Goal: Transaction & Acquisition: Download file/media

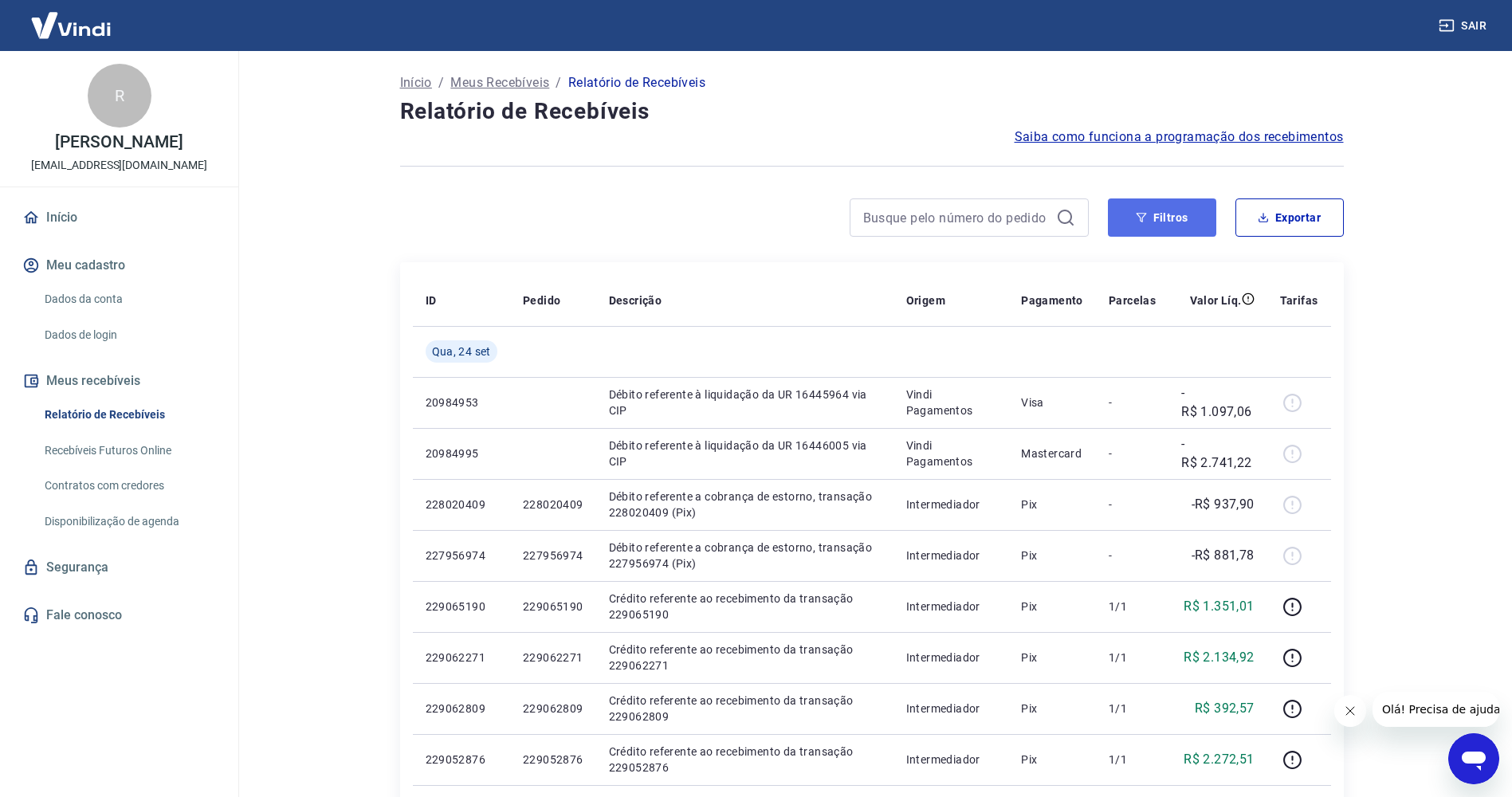
click at [1151, 227] on button "Filtros" at bounding box center [1162, 218] width 109 height 39
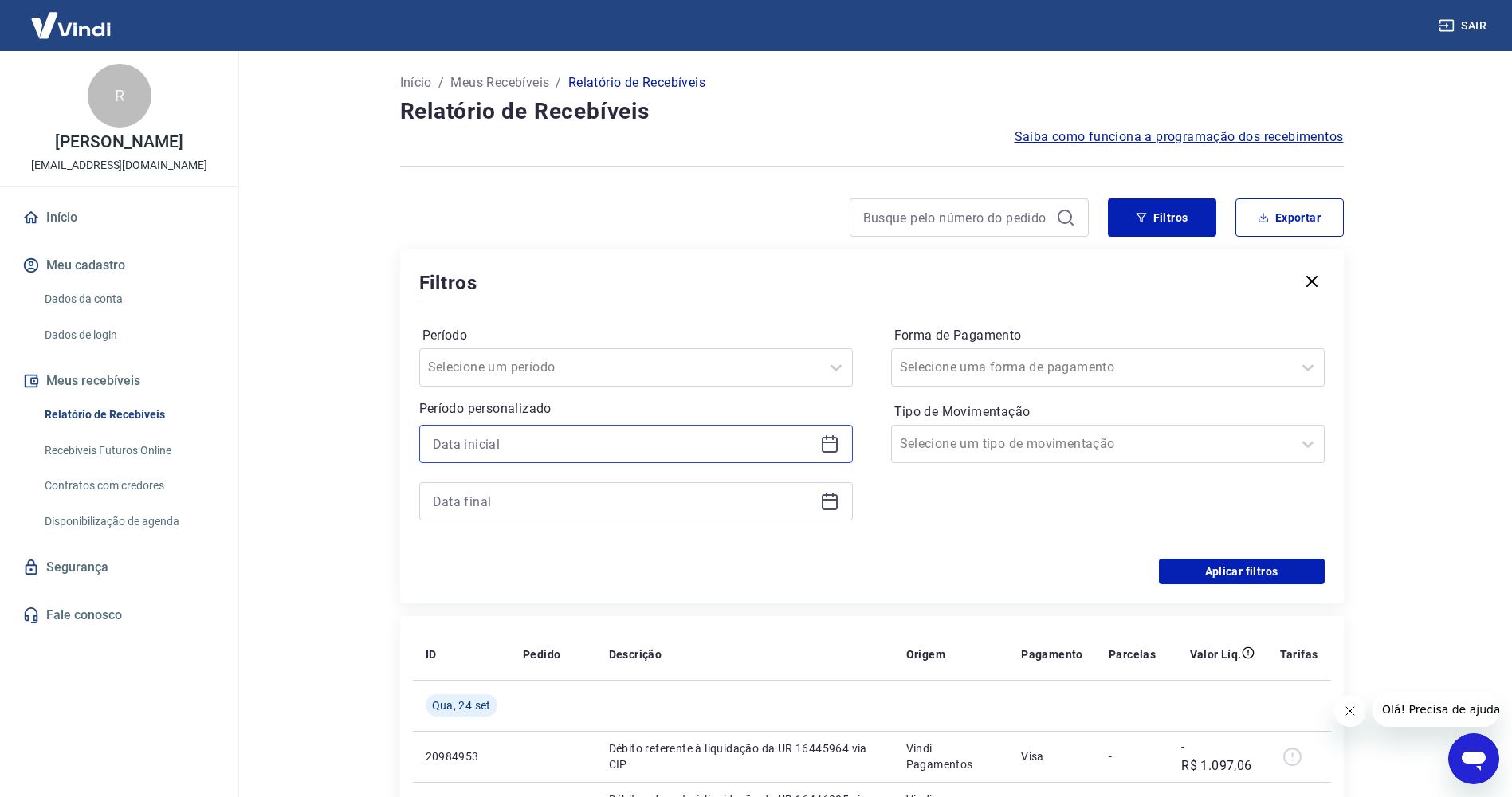
click at [601, 438] on input at bounding box center [623, 443] width 381 height 24
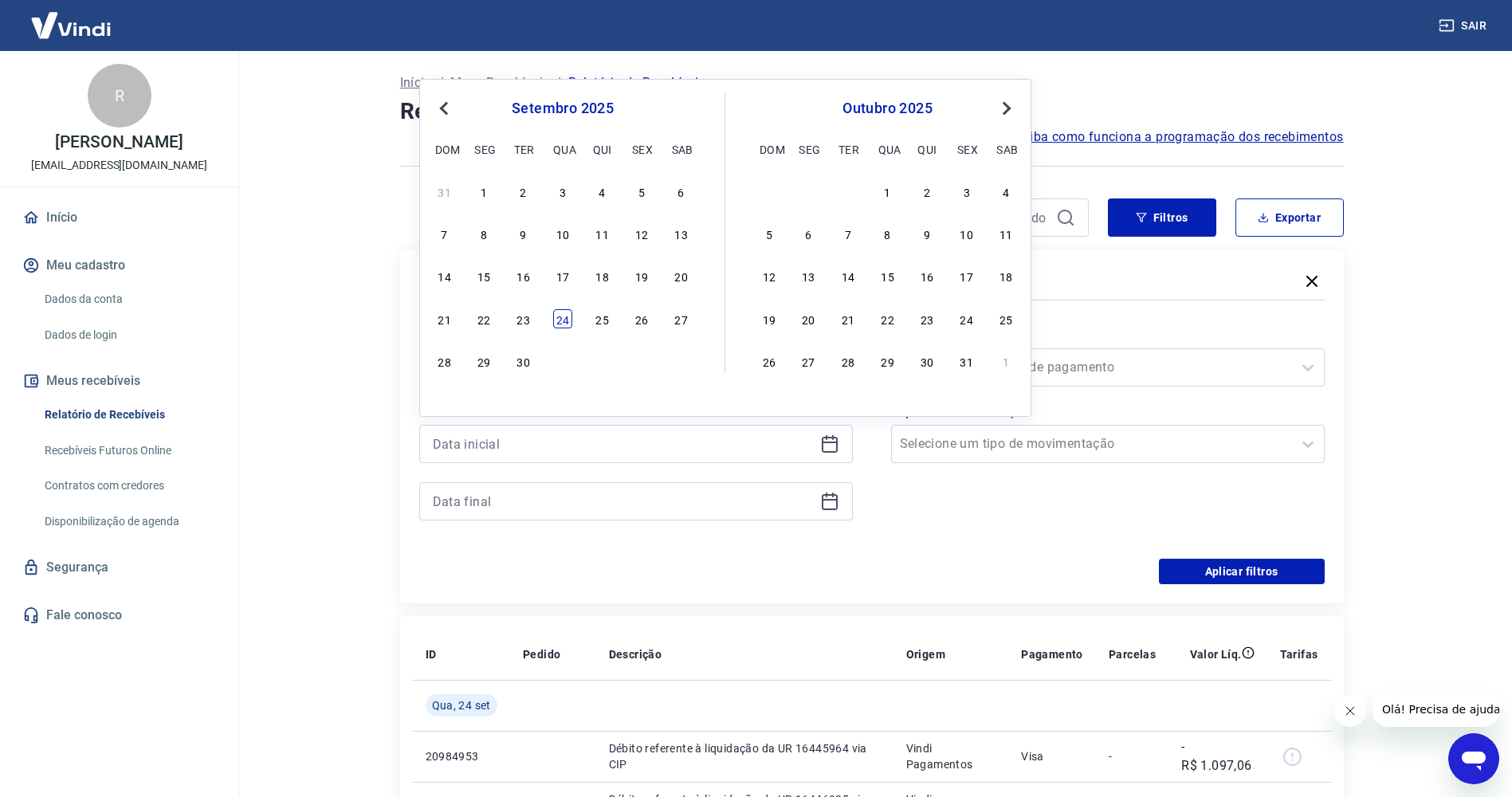
click at [564, 325] on div "24" at bounding box center [562, 319] width 19 height 19
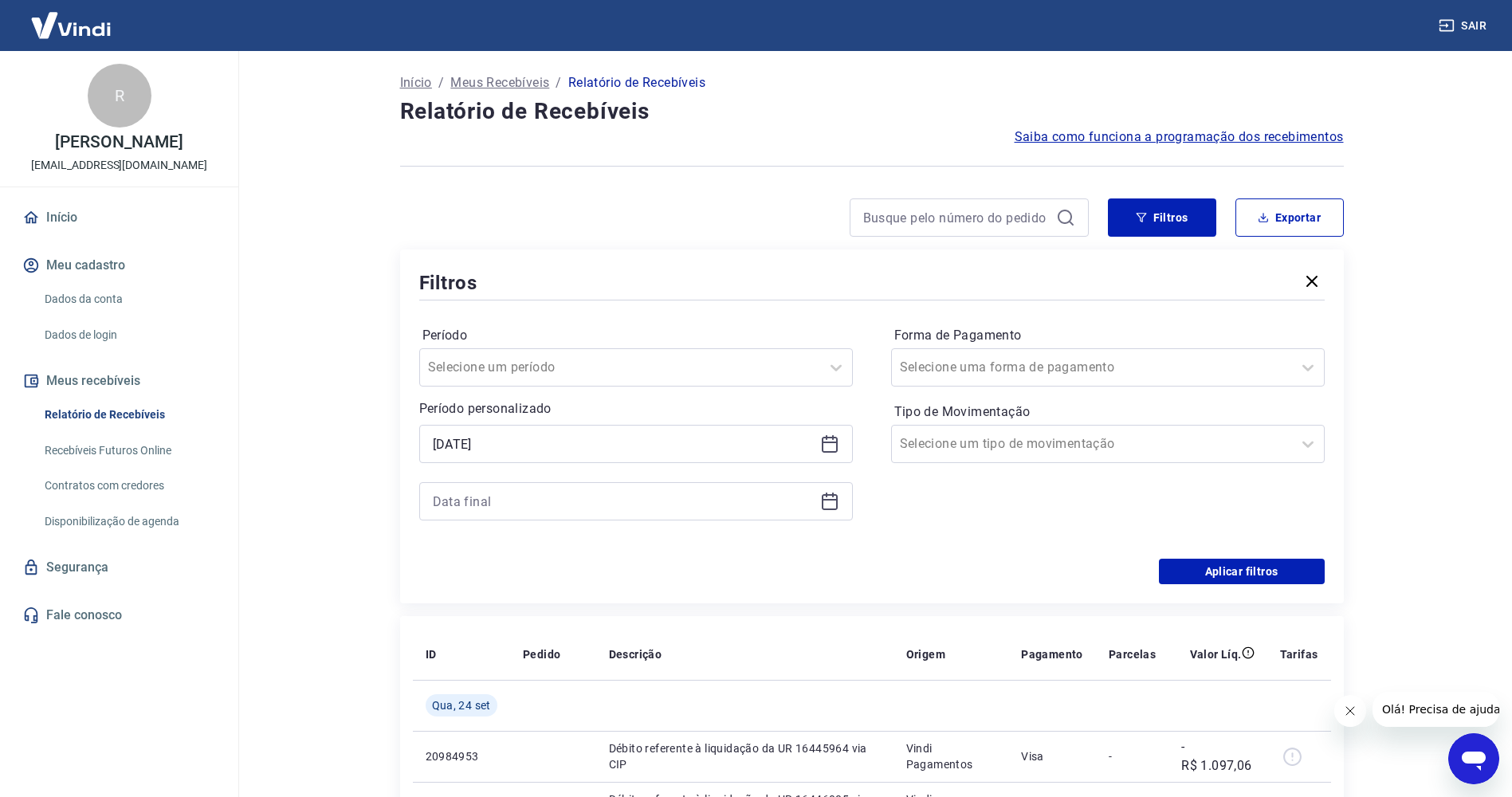
click at [531, 459] on div "24/09/2025" at bounding box center [636, 444] width 434 height 39
click at [529, 451] on input "24/09/2025" at bounding box center [623, 443] width 381 height 24
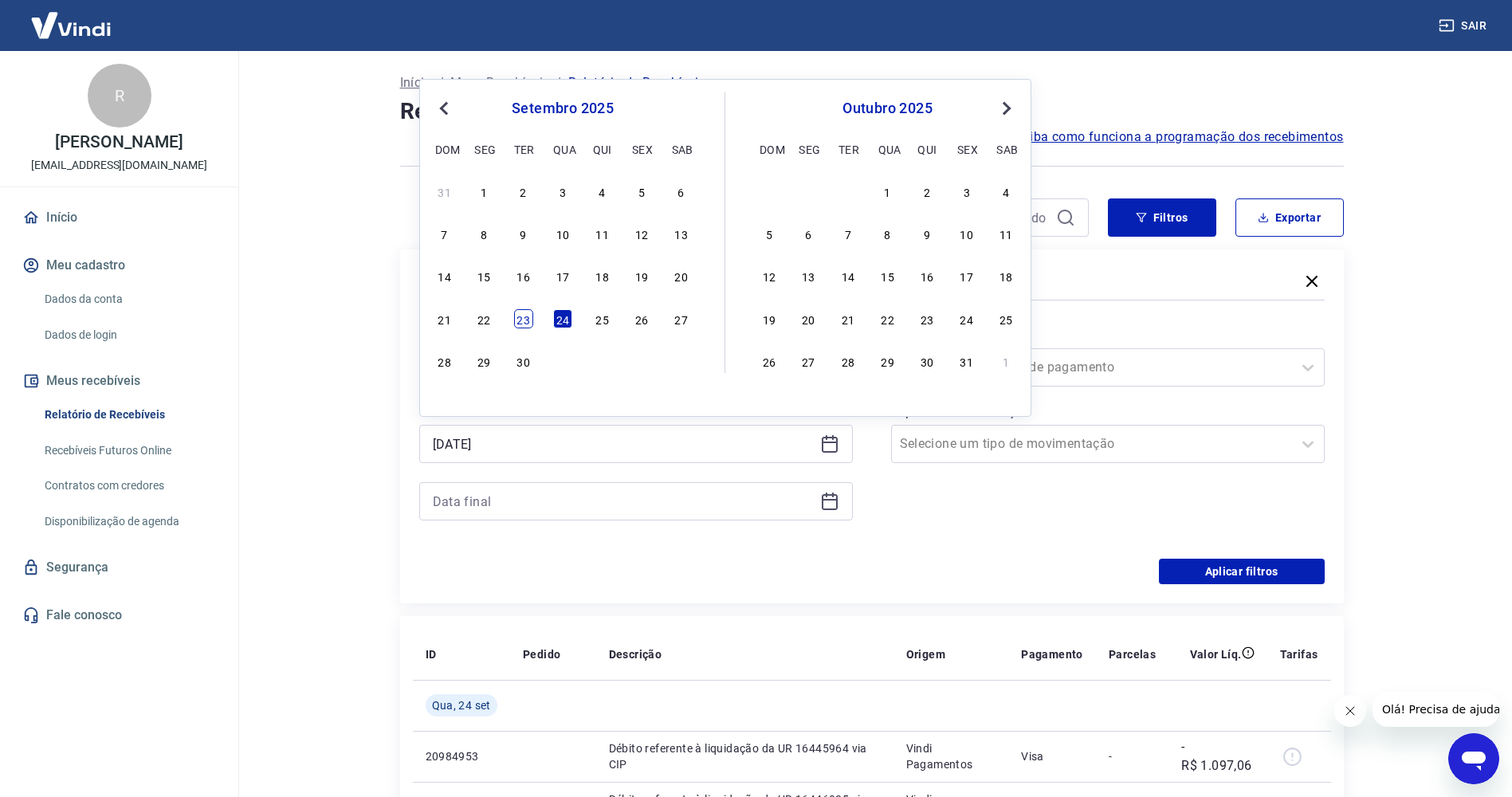
click at [519, 322] on div "23" at bounding box center [524, 319] width 19 height 19
type input "23/09/2025"
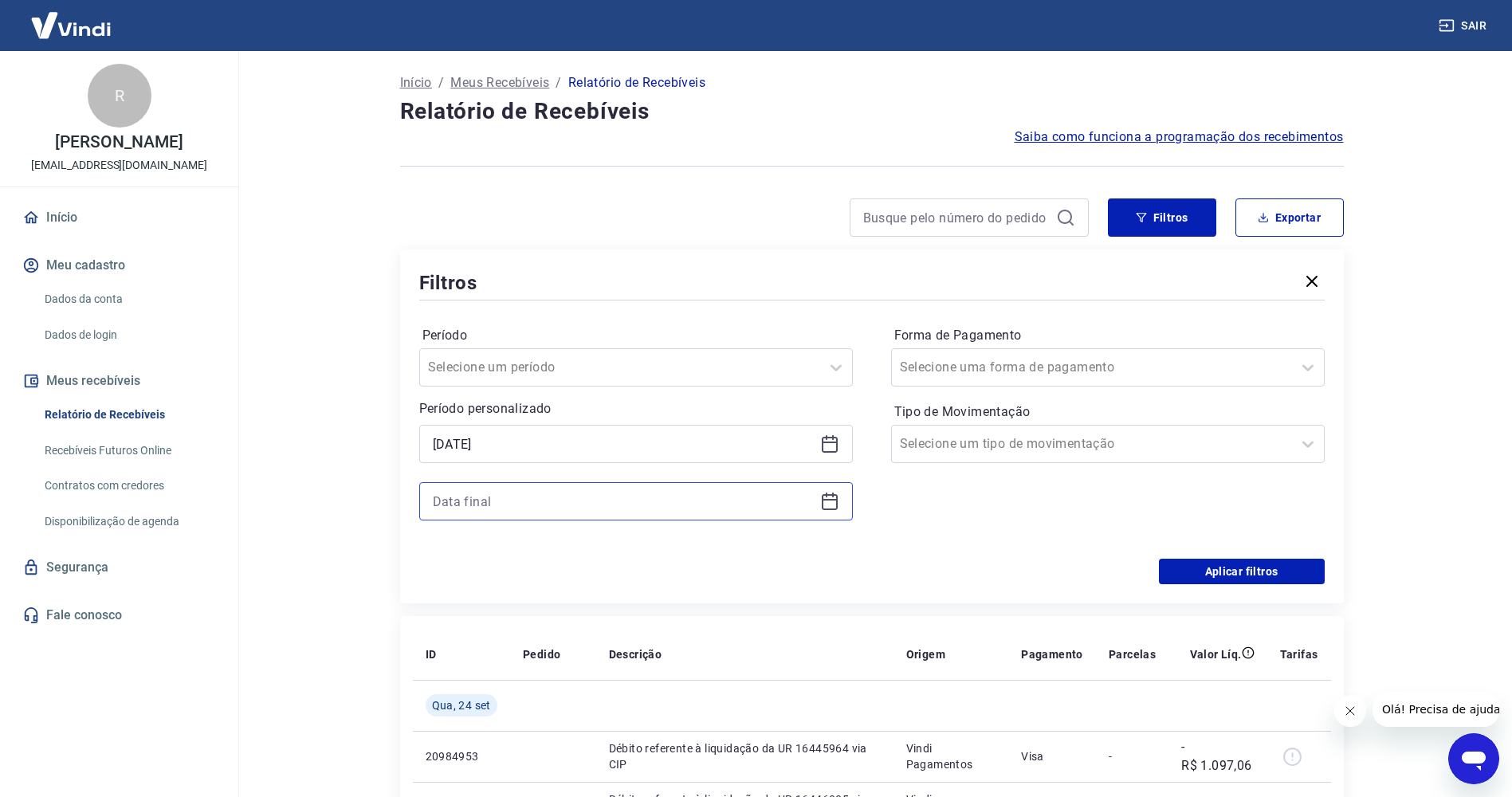
click at [513, 494] on input at bounding box center [623, 501] width 381 height 24
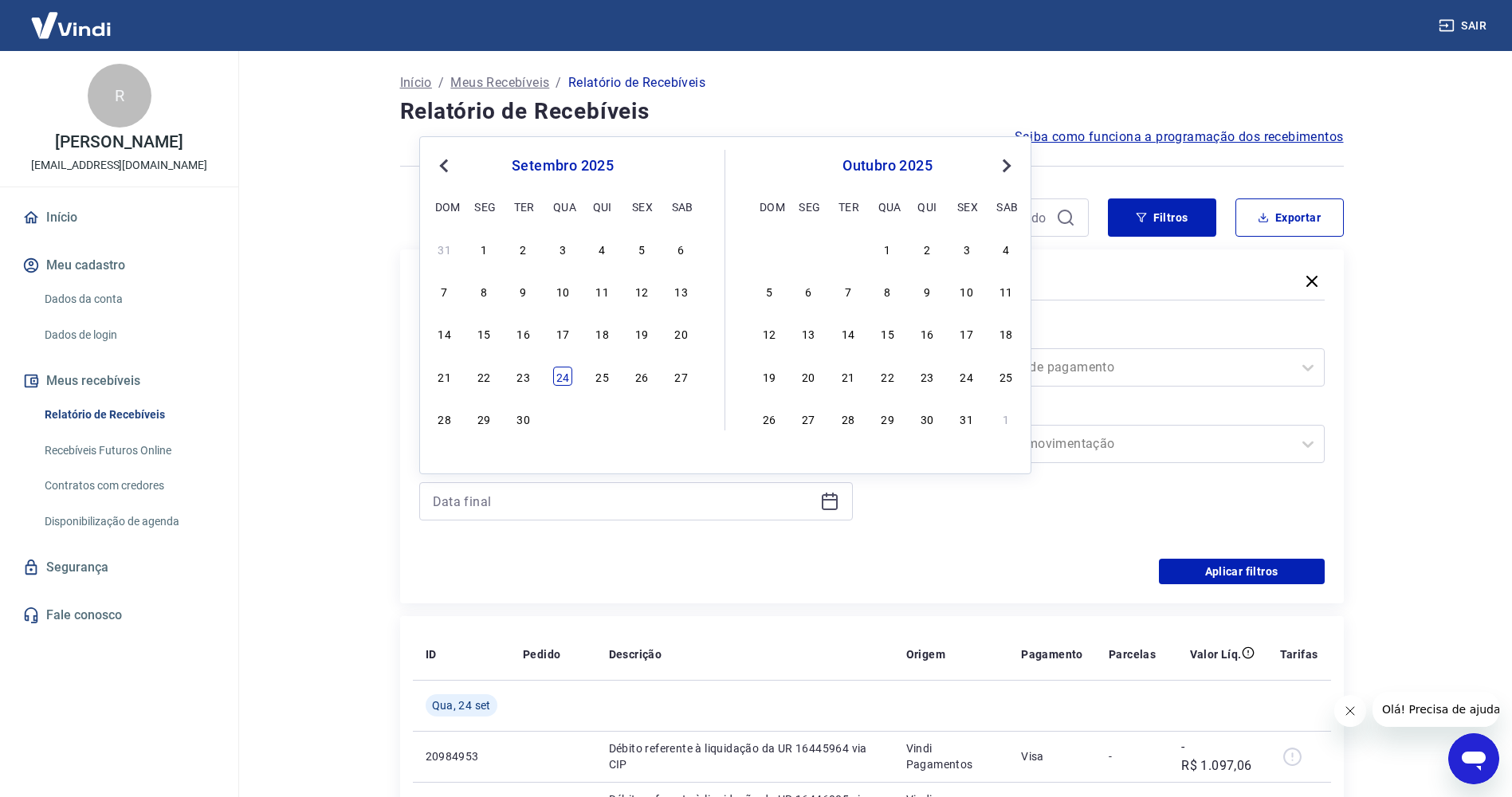
click at [561, 370] on div "24" at bounding box center [562, 377] width 19 height 19
type input "24/09/2025"
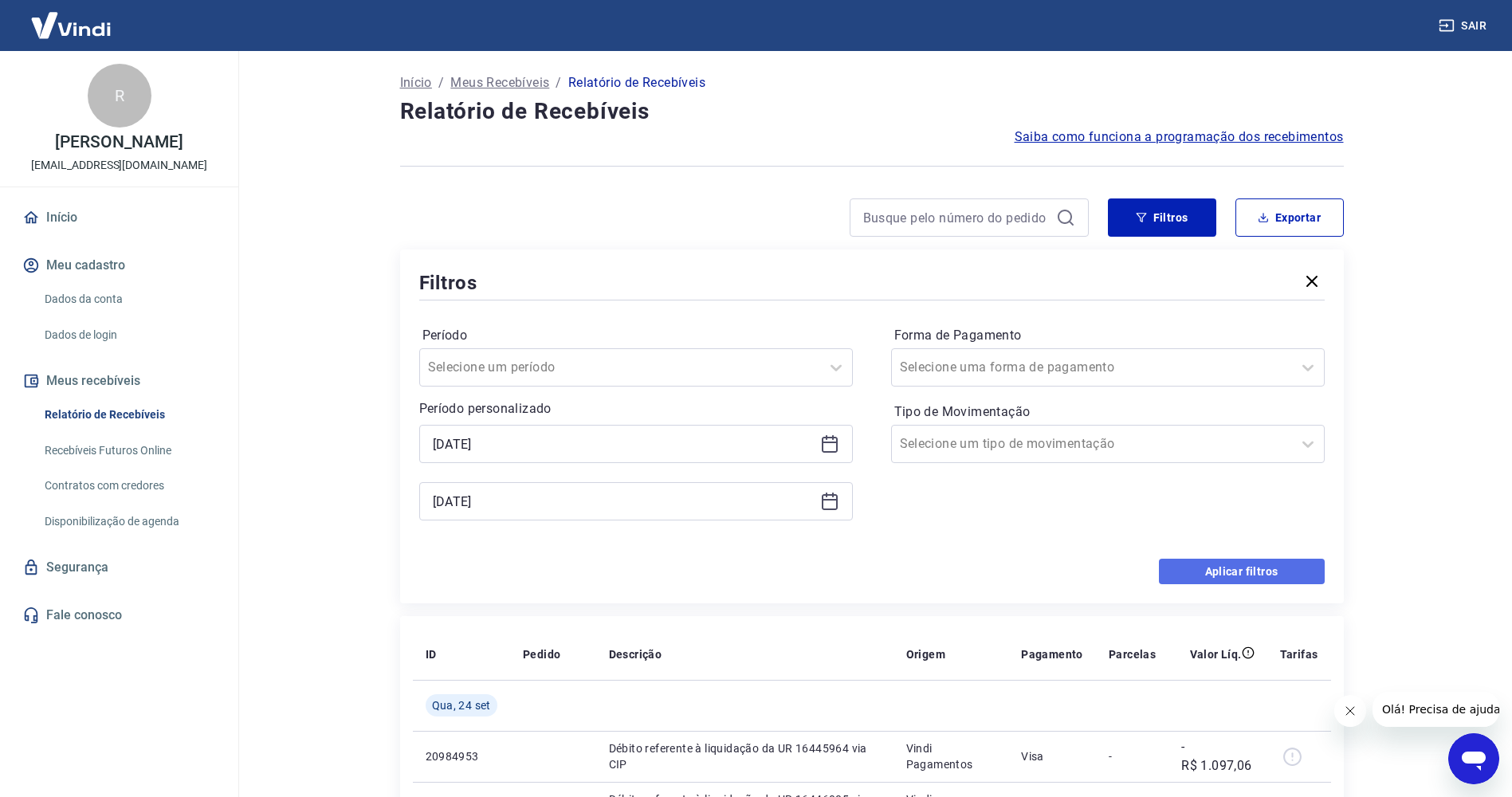
click at [1263, 575] on button "Aplicar filtros" at bounding box center [1241, 571] width 166 height 25
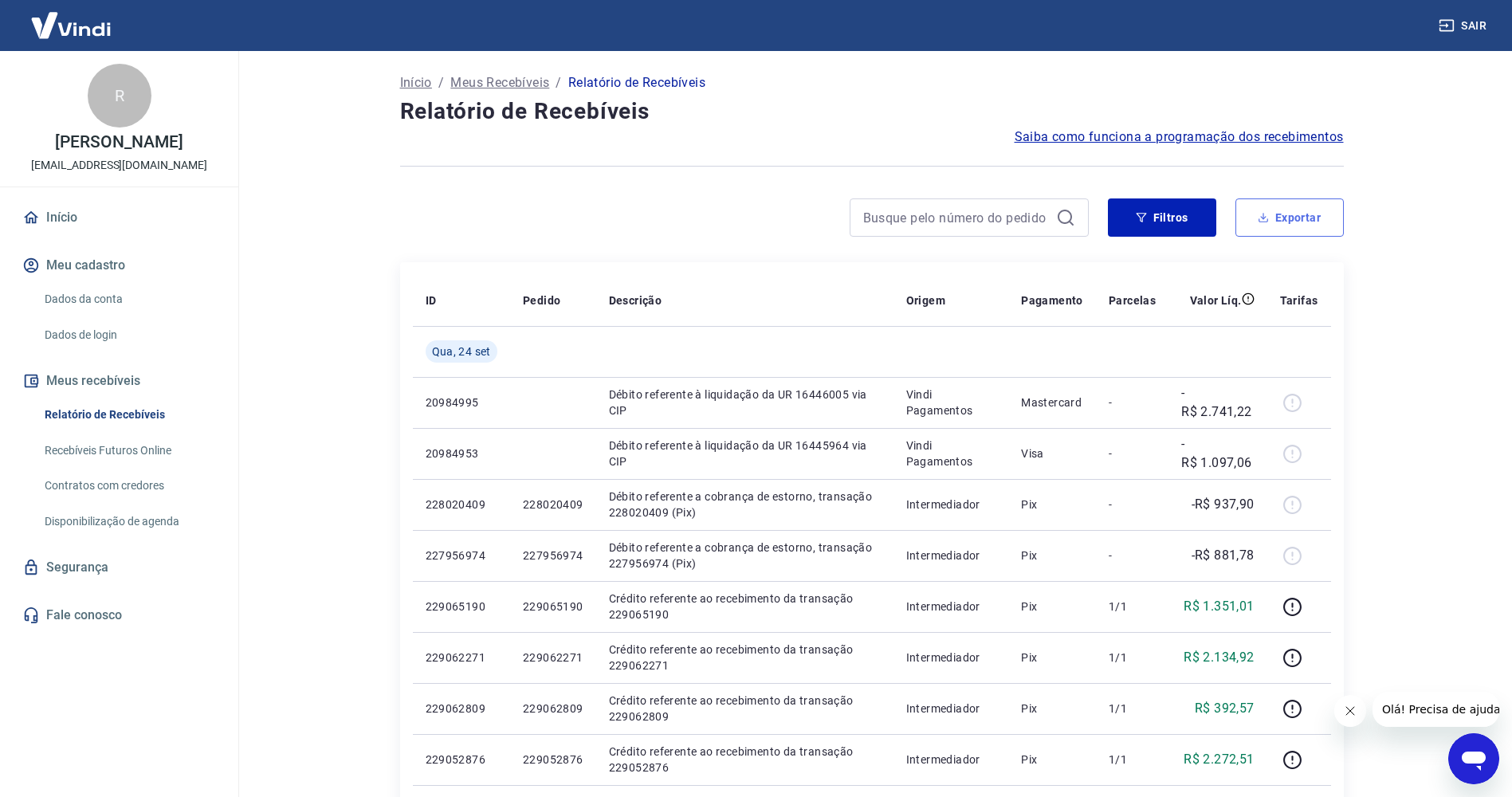
click at [1267, 230] on button "Exportar" at bounding box center [1289, 218] width 109 height 39
type input "23/09/2025"
type input "24/09/2025"
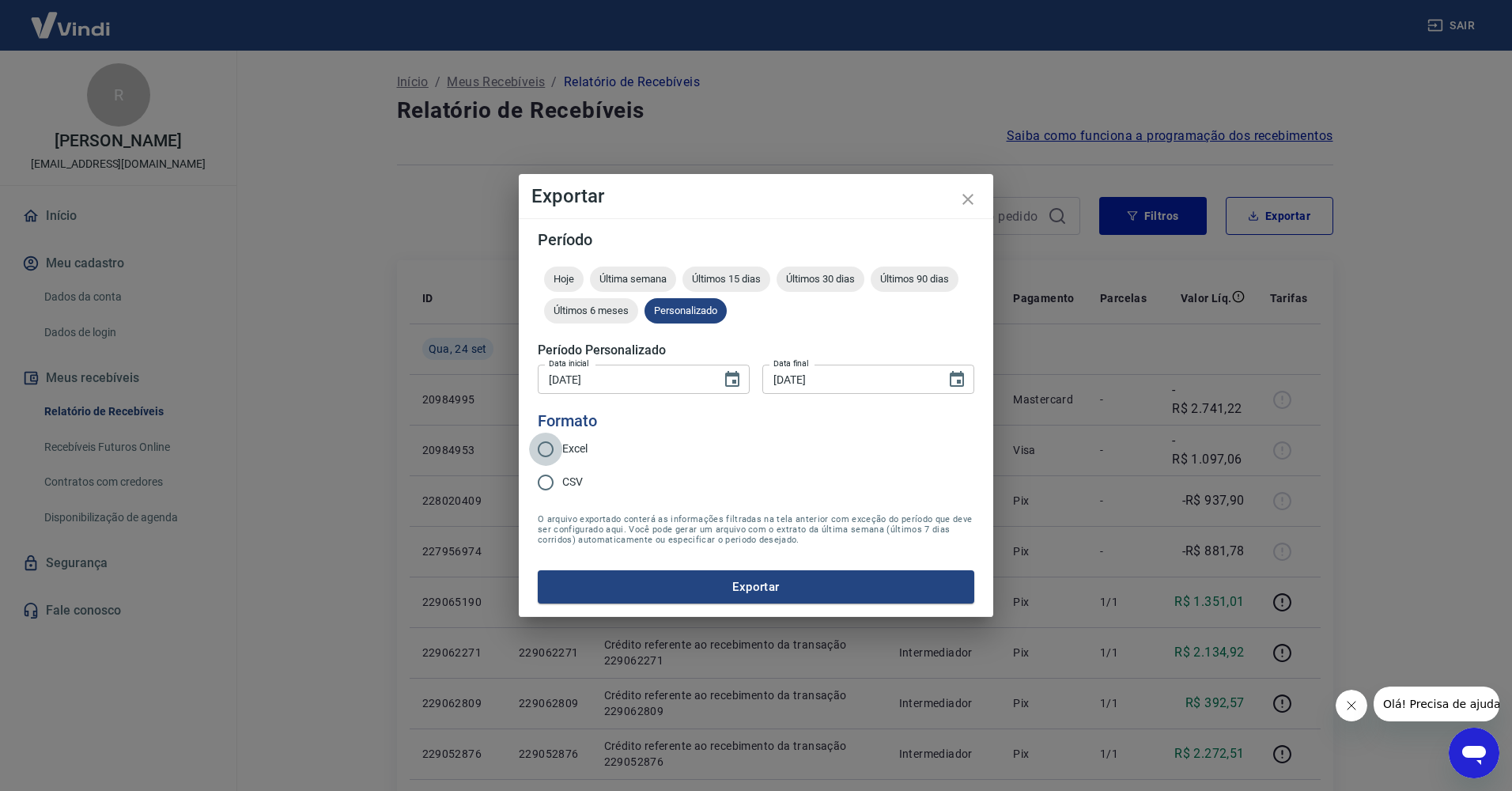
click at [548, 453] on input "Excel" at bounding box center [546, 449] width 33 height 33
radio input "true"
click at [651, 588] on button "Exportar" at bounding box center [756, 587] width 436 height 33
